Goal: Complete application form

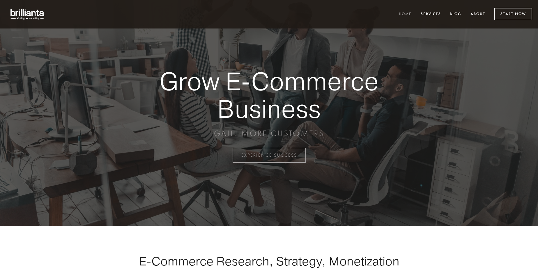
scroll to position [1526, 0]
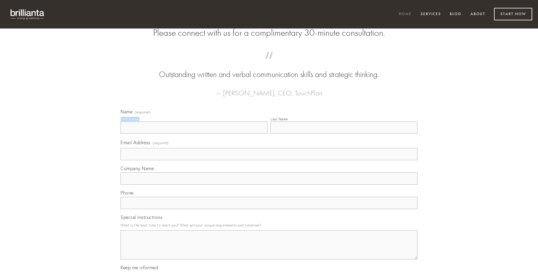
type input "[PERSON_NAME]"
click at [344, 134] on input "Last Name" at bounding box center [344, 128] width 147 height 12
type input "[PERSON_NAME]"
click at [269, 160] on input "Email Address (required)" at bounding box center [269, 154] width 297 height 12
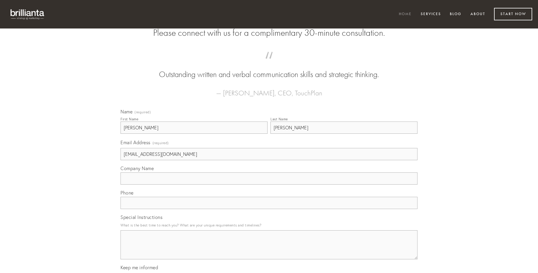
type input "[EMAIL_ADDRESS][DOMAIN_NAME]"
click at [269, 185] on input "Company Name" at bounding box center [269, 179] width 297 height 12
type input "delinquo"
click at [269, 209] on input "text" at bounding box center [269, 203] width 297 height 12
click at [269, 250] on textarea "Special Instructions" at bounding box center [269, 245] width 297 height 29
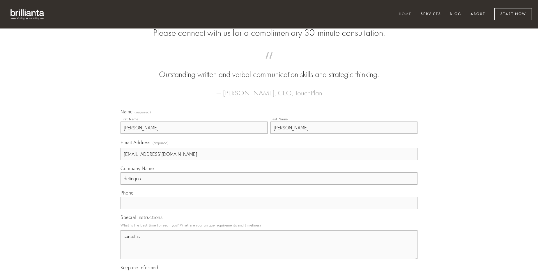
type textarea "surculus"
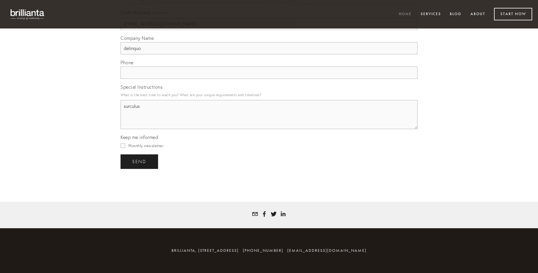
click at [140, 162] on span "send" at bounding box center [139, 161] width 14 height 5
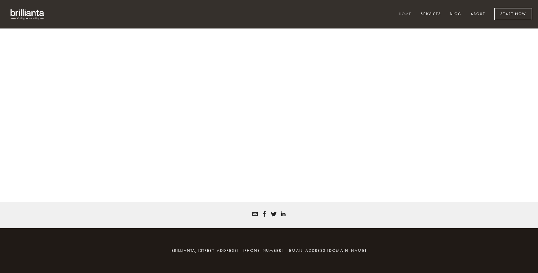
scroll to position [1519, 0]
